Goal: Information Seeking & Learning: Learn about a topic

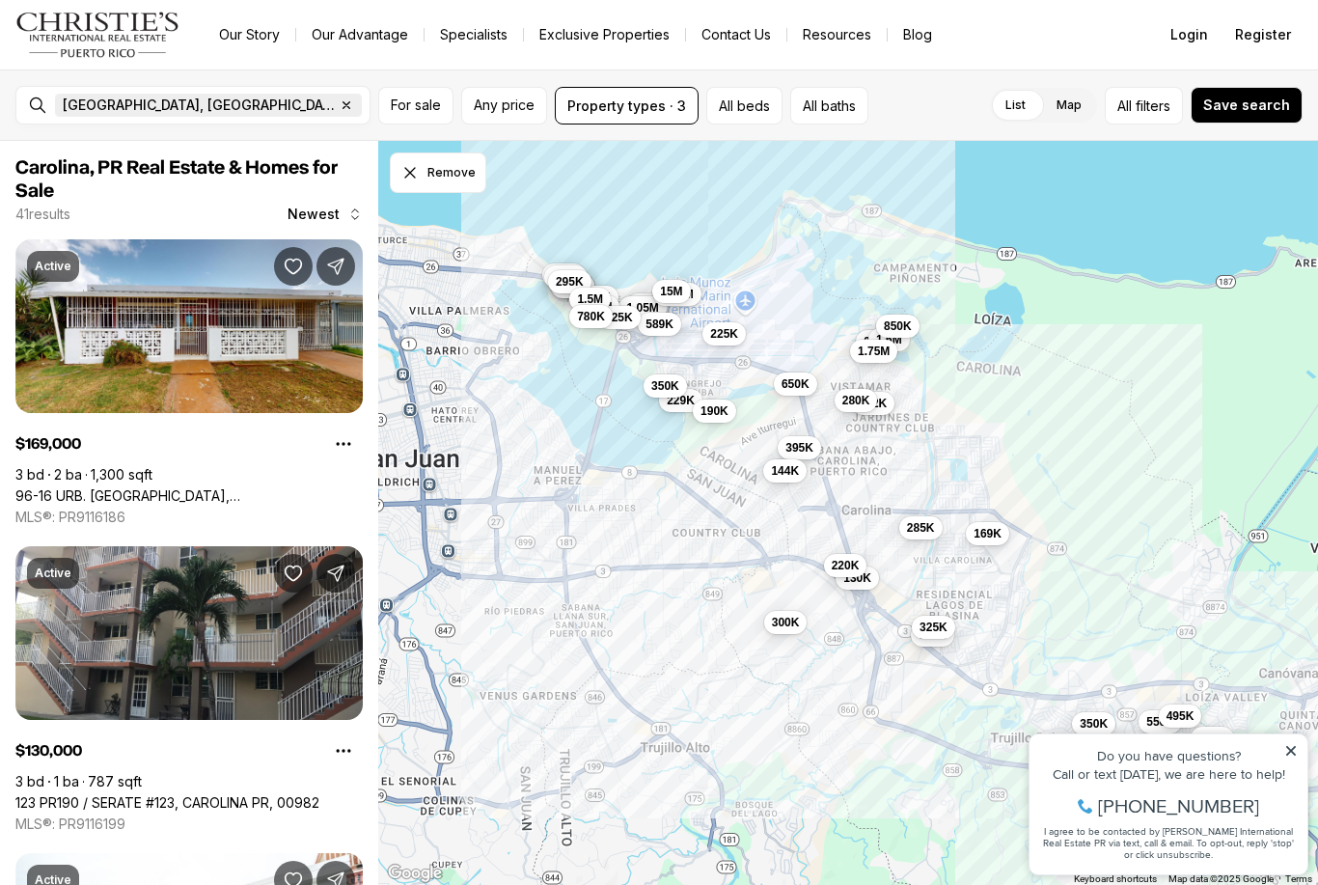
click at [339, 111] on icon "button" at bounding box center [346, 104] width 15 height 15
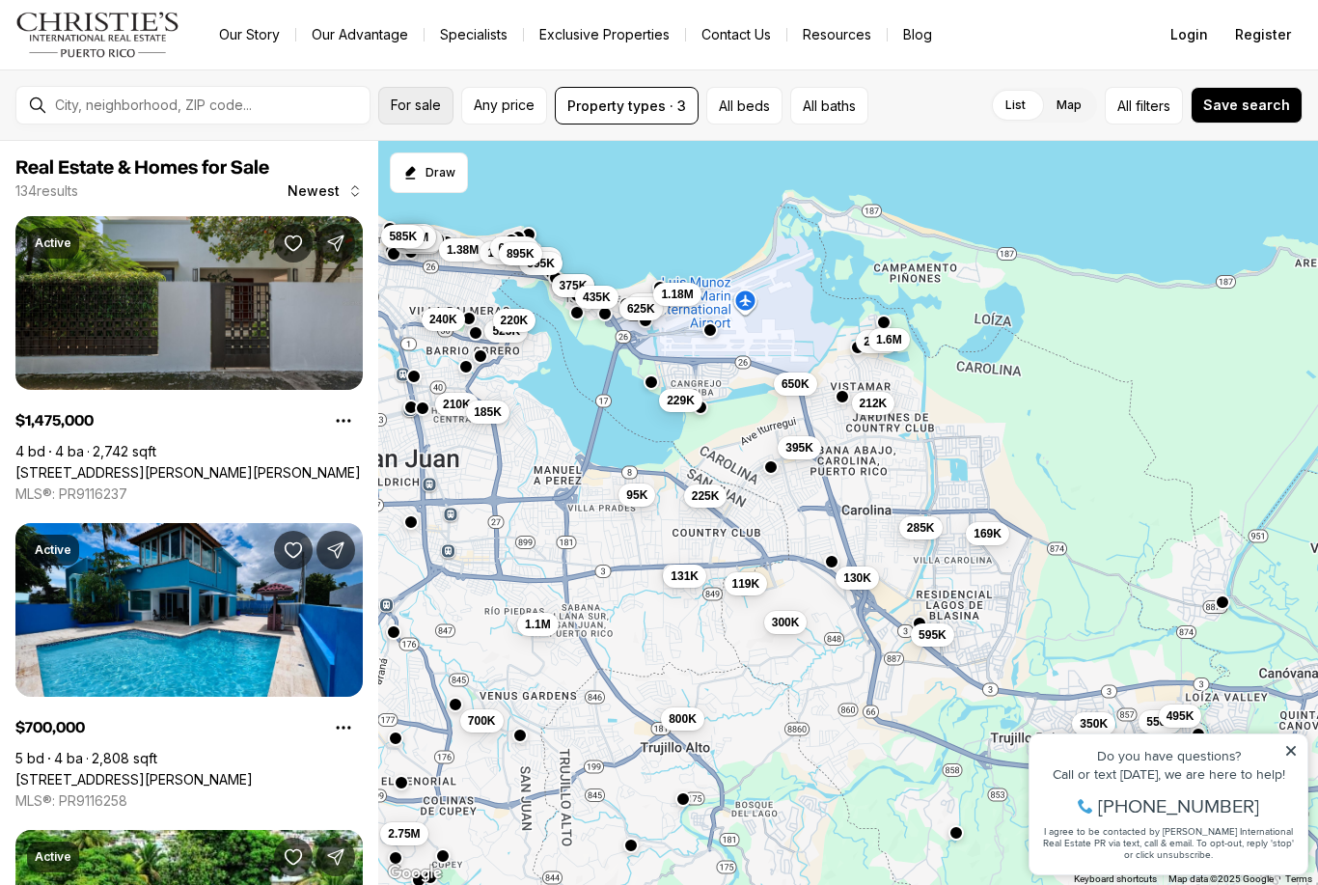
click at [425, 103] on span "For sale" at bounding box center [416, 104] width 50 height 15
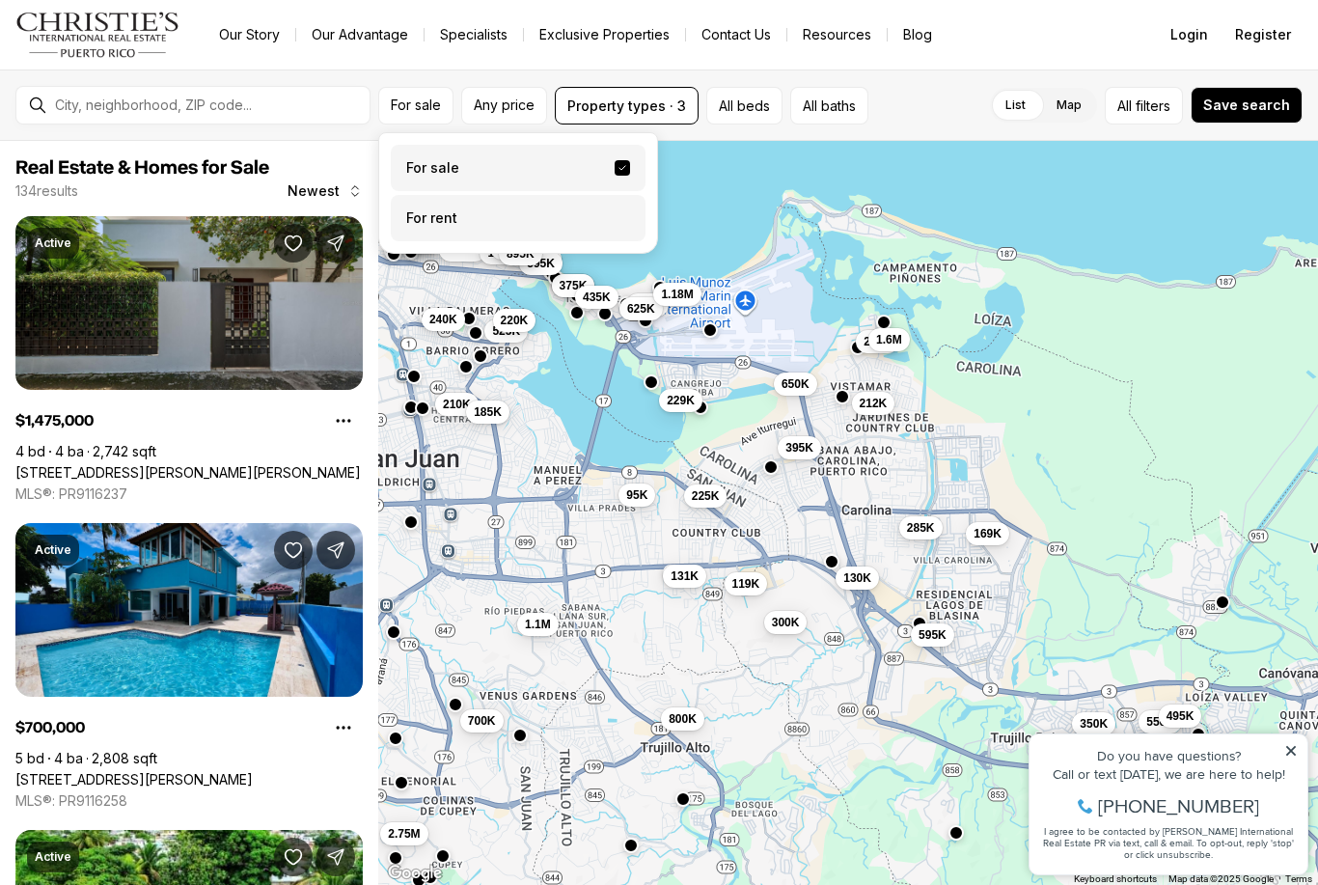
click at [457, 216] on label "For rent" at bounding box center [518, 218] width 255 height 46
click at [614, 210] on button "For rent" at bounding box center [621, 210] width 15 height 0
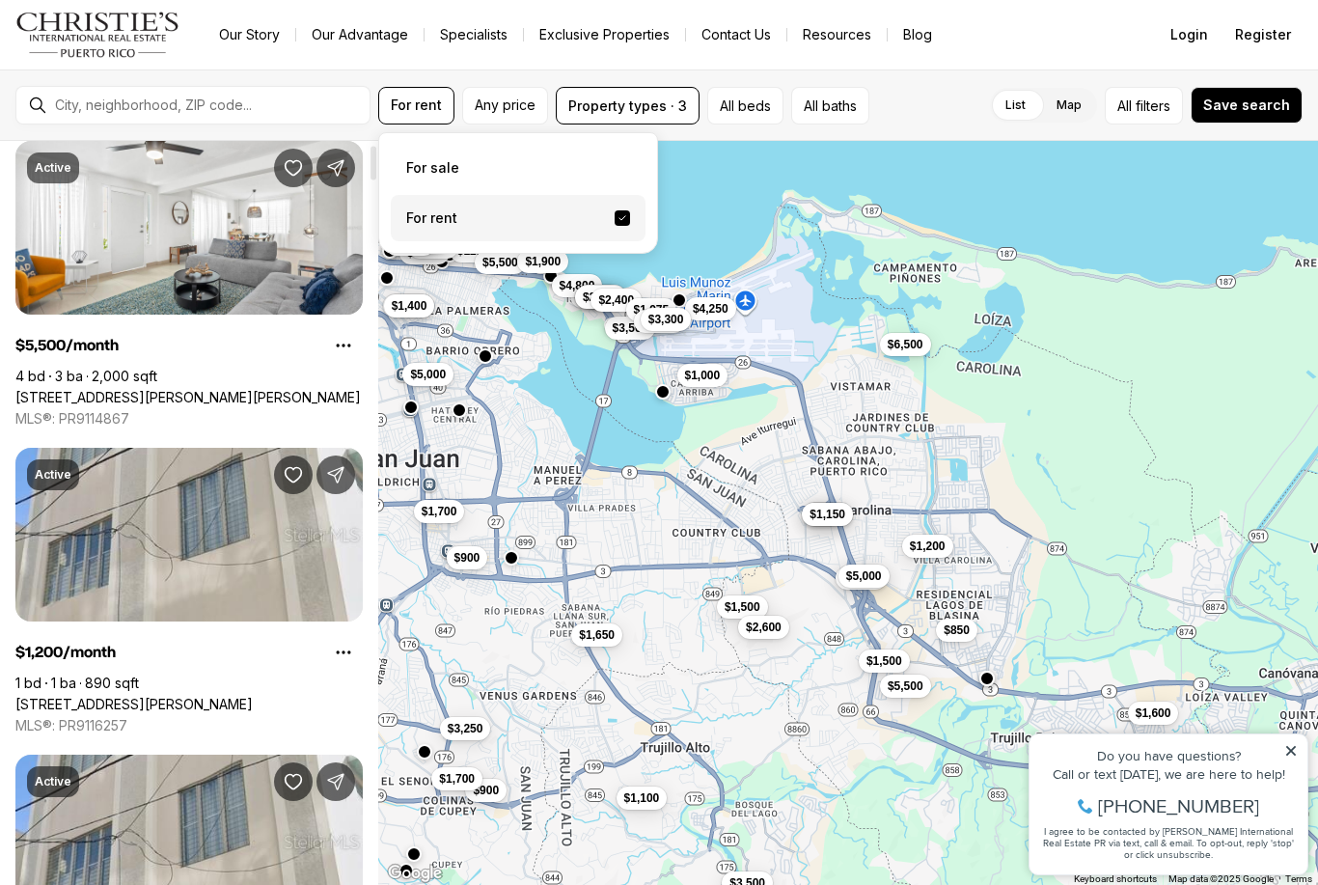
scroll to position [76, 0]
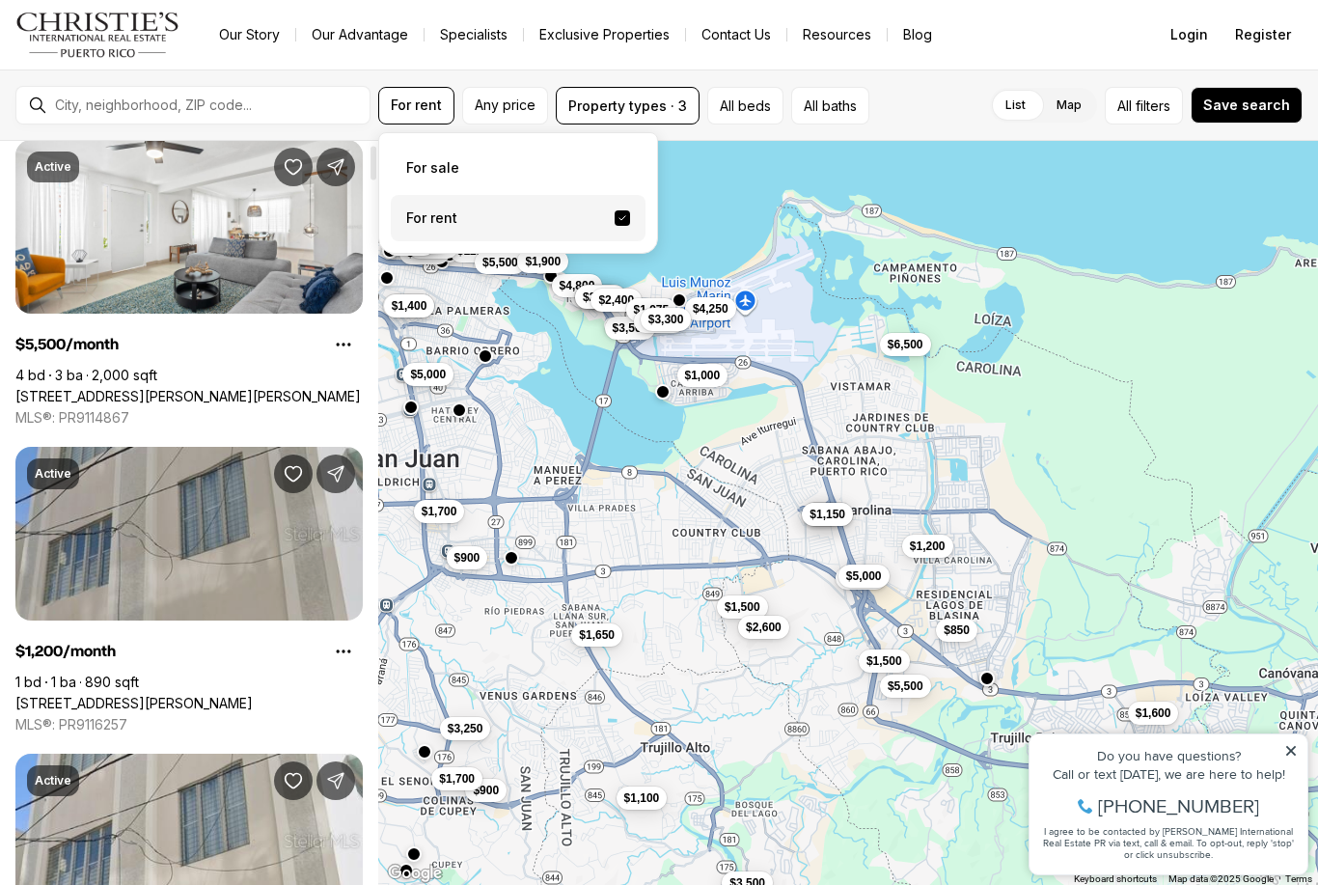
click at [90, 694] on link "[STREET_ADDRESS][PERSON_NAME]" at bounding box center [133, 702] width 237 height 17
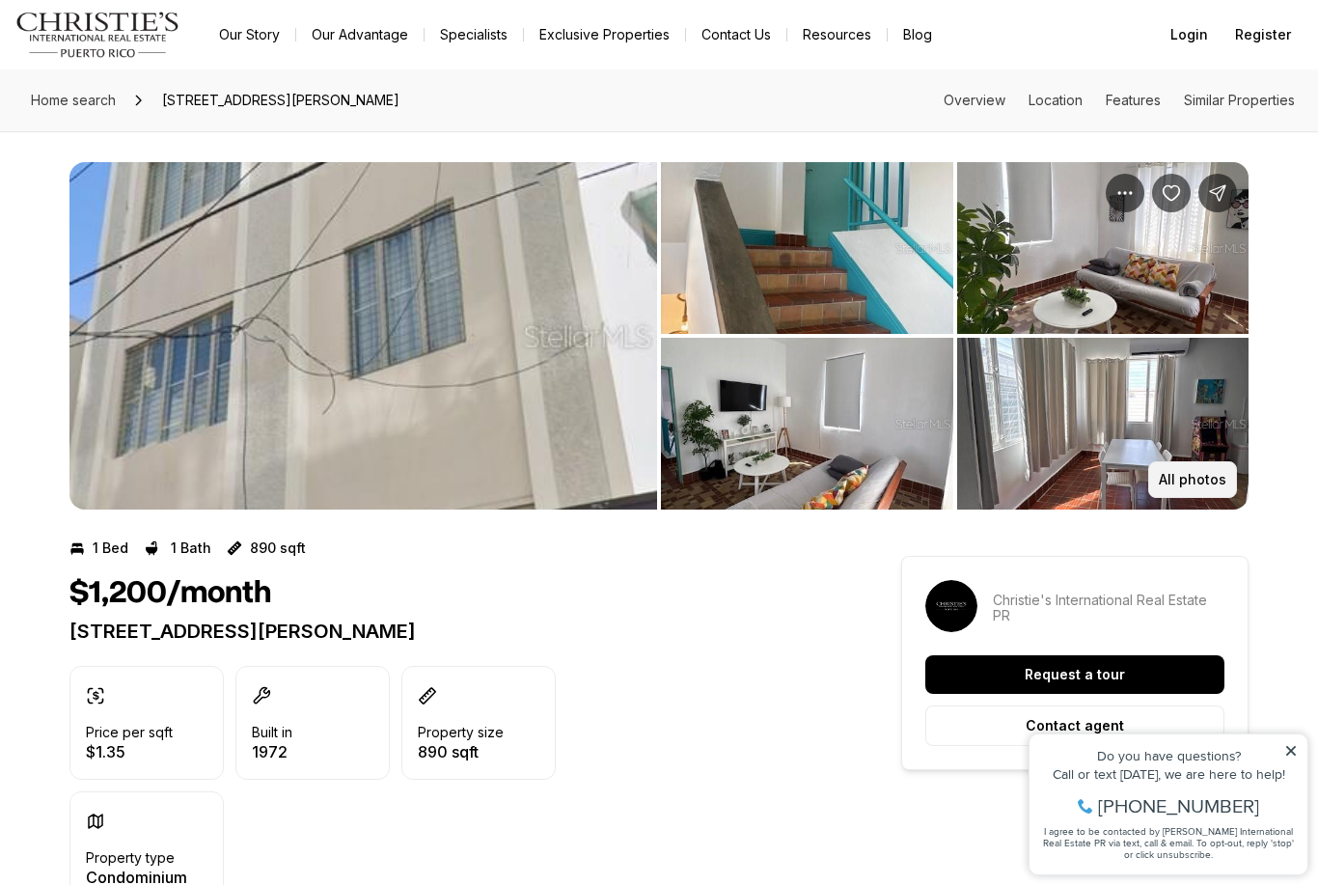
click at [1206, 486] on p "All photos" at bounding box center [1192, 479] width 68 height 15
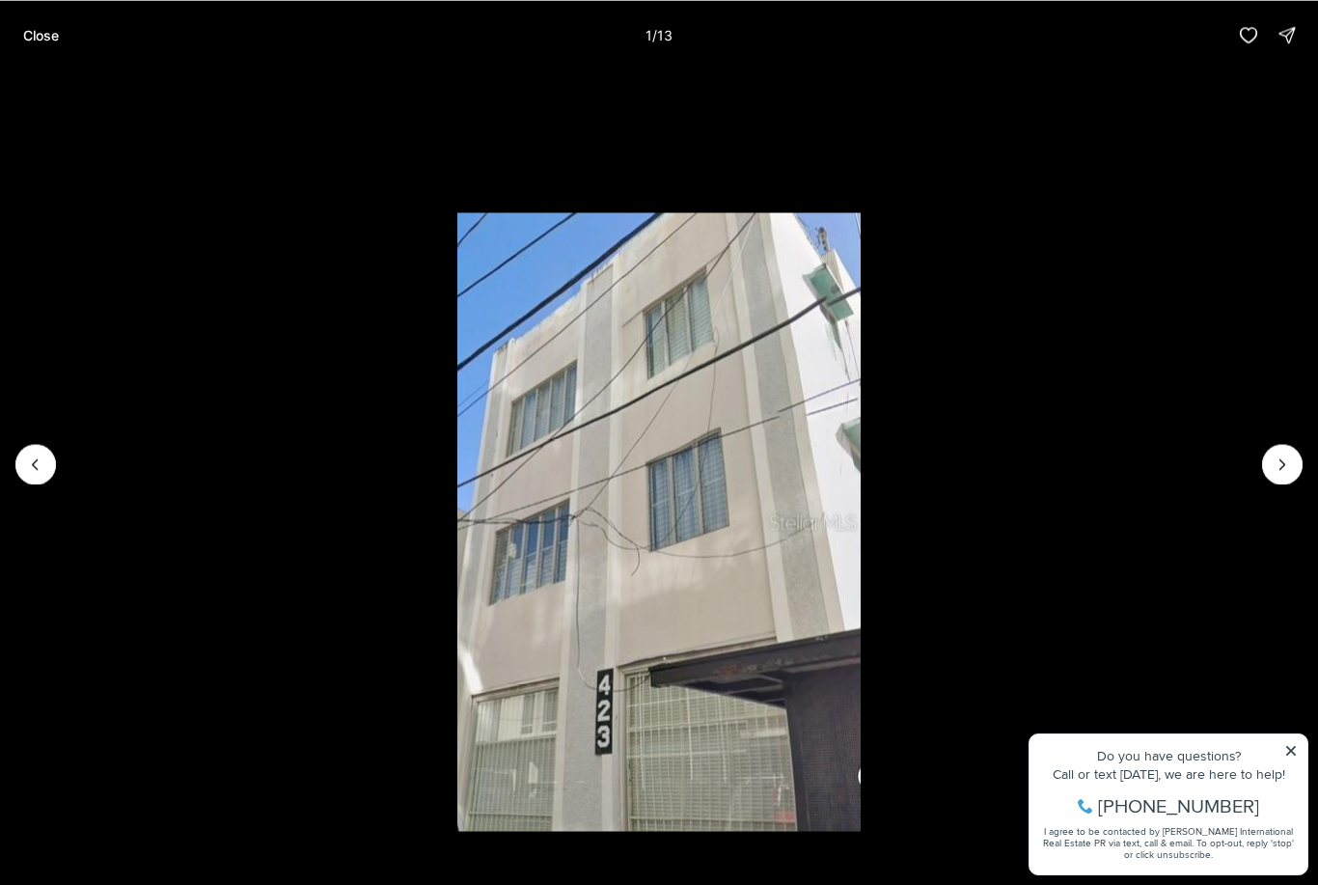
click at [54, 453] on li "1 of 13" at bounding box center [659, 463] width 1318 height 788
click at [32, 475] on div at bounding box center [35, 464] width 41 height 41
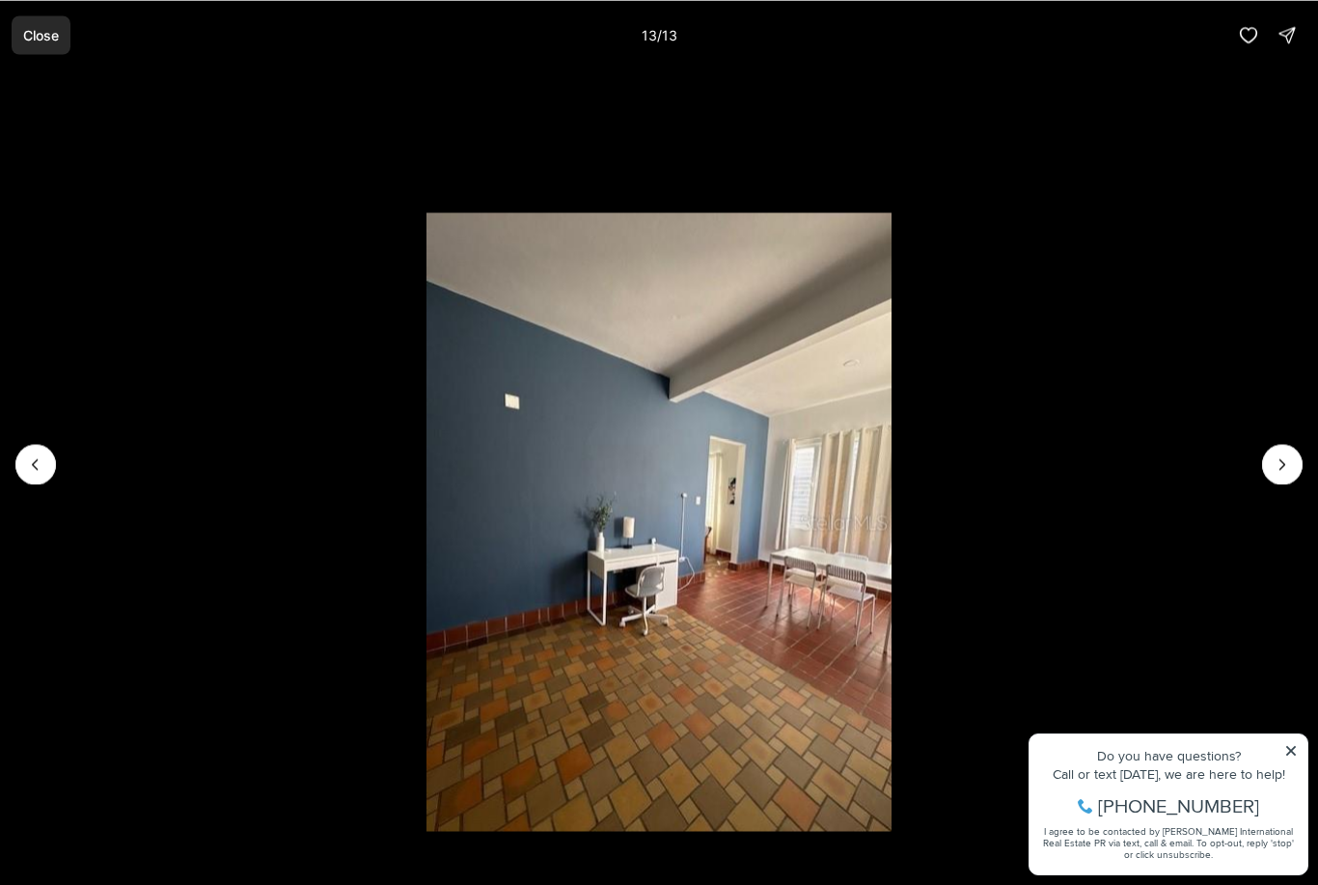
click at [39, 35] on p "Close" at bounding box center [41, 34] width 36 height 15
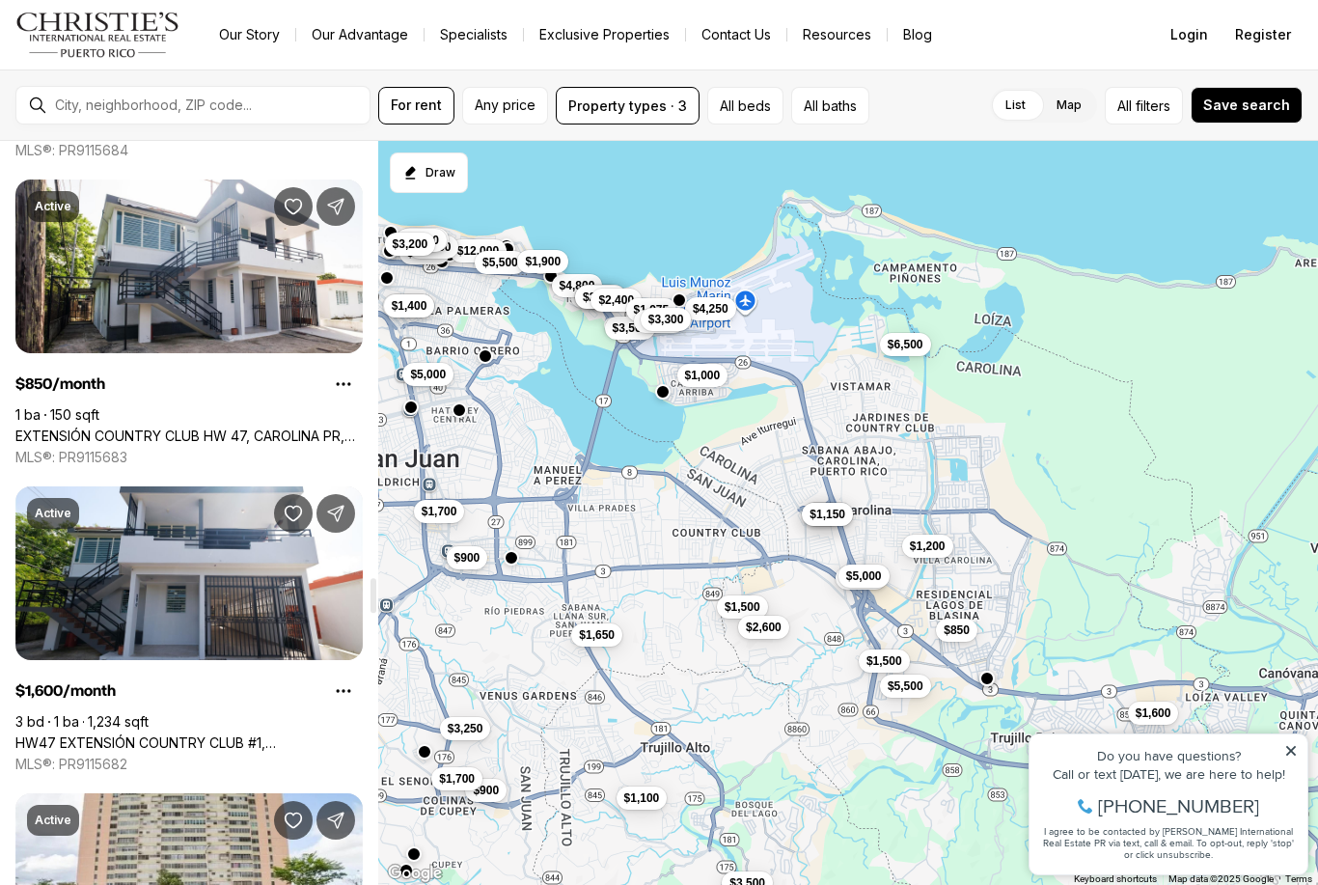
scroll to position [9239, 0]
